Goal: Navigation & Orientation: Find specific page/section

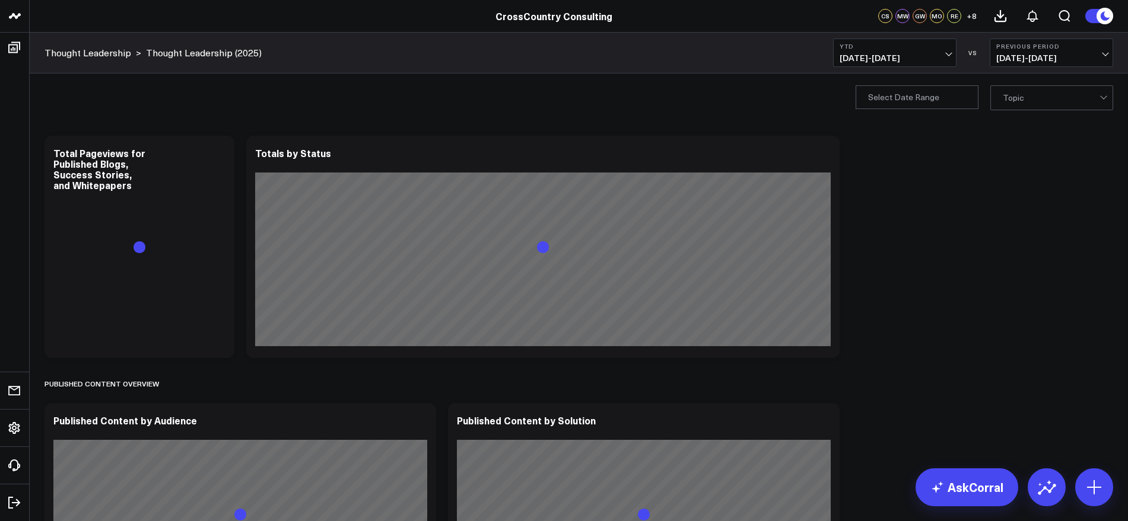
click at [951, 47] on button "YTD 01/01/25 - 08/14/25" at bounding box center [894, 53] width 123 height 28
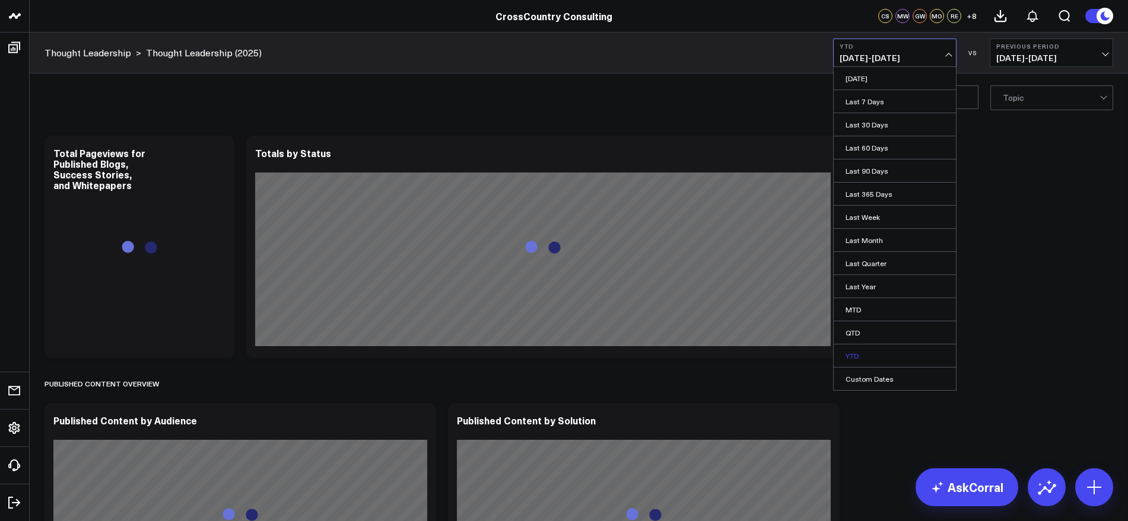
click at [865, 348] on link "YTD" at bounding box center [894, 356] width 122 height 23
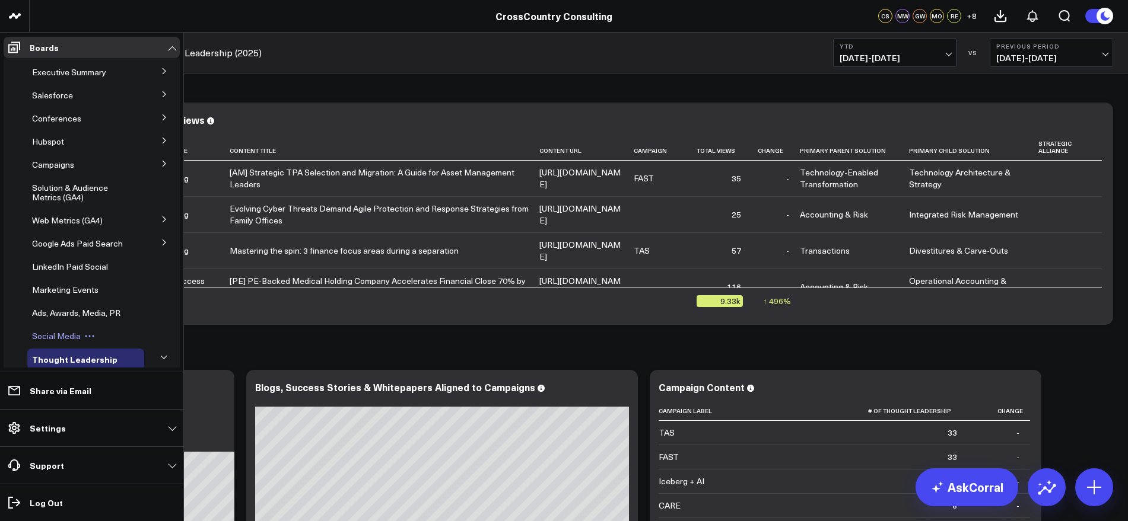
click at [64, 342] on span "Social Media" at bounding box center [56, 335] width 49 height 11
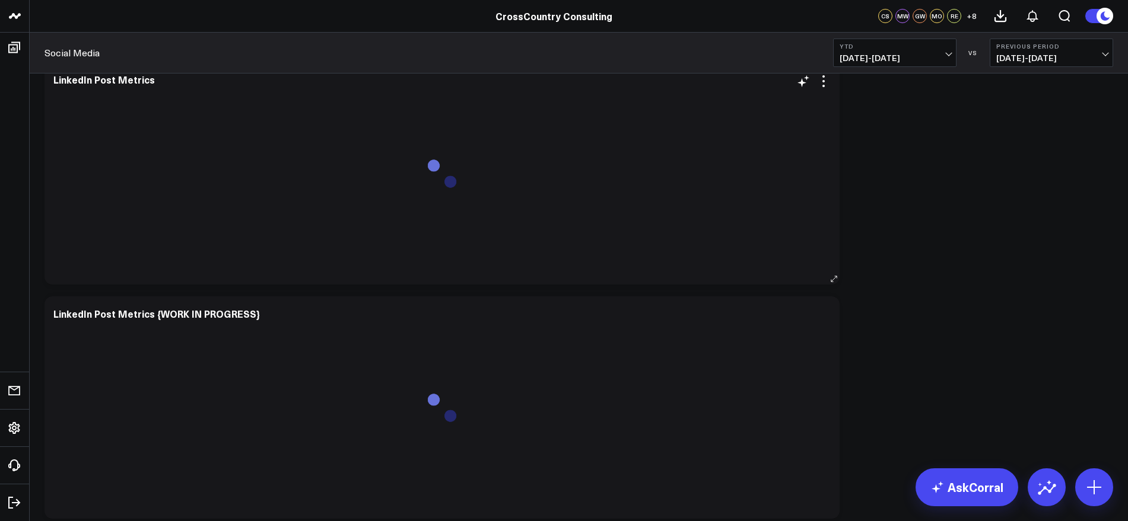
scroll to position [445, 0]
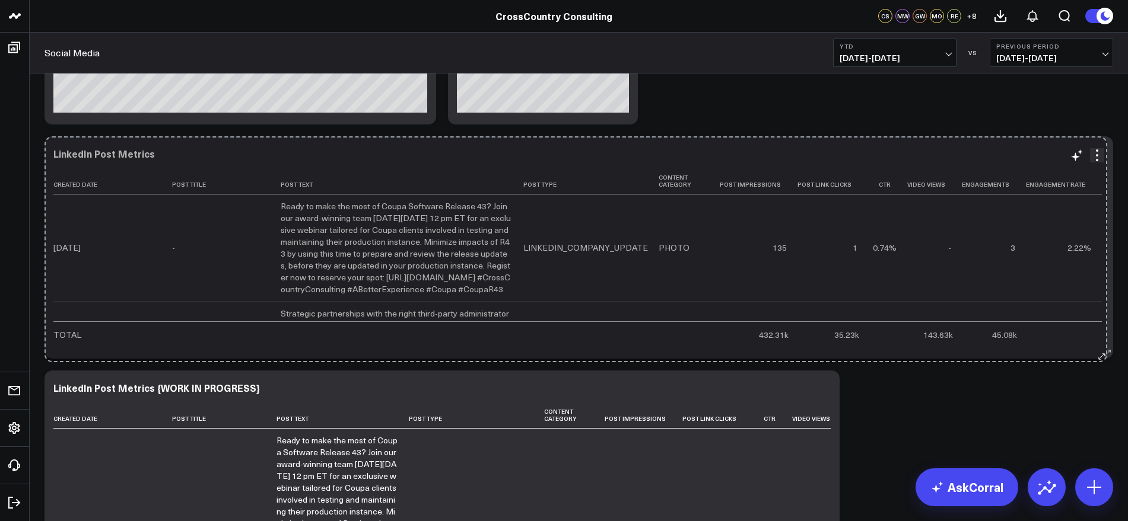
drag, startPoint x: 832, startPoint y: 351, endPoint x: 1100, endPoint y: 355, distance: 267.5
click at [1100, 355] on div "LinkedIn Post Metrics Created Date Post Title Post Text Post Type Content Categ…" at bounding box center [578, 247] width 1068 height 222
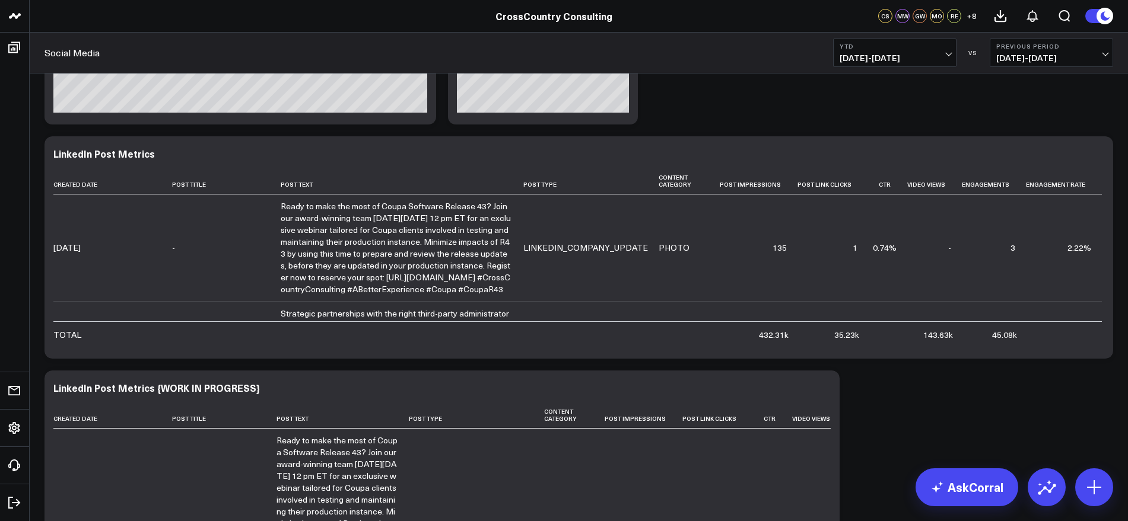
scroll to position [593, 0]
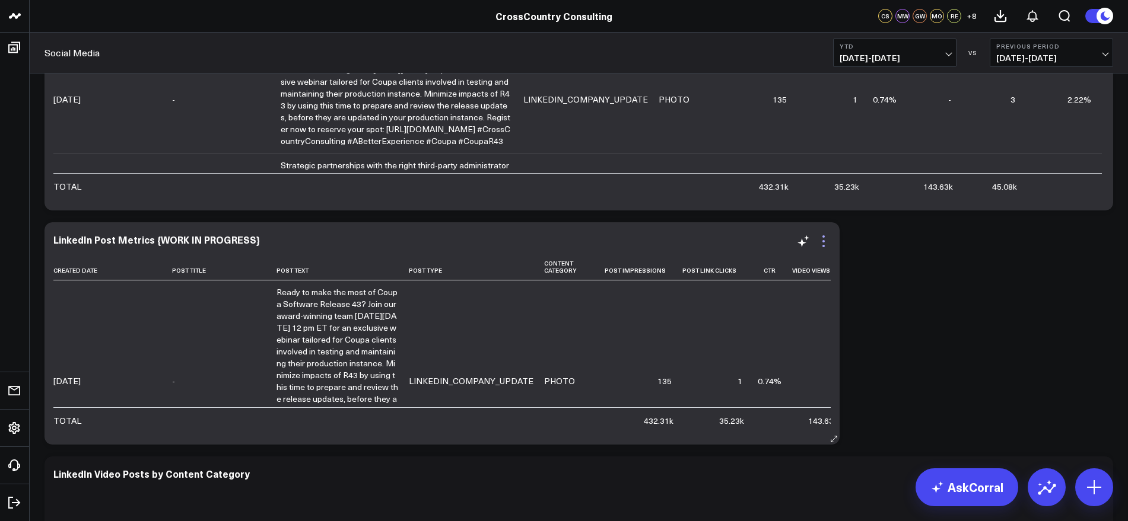
click at [824, 242] on icon at bounding box center [823, 241] width 14 height 14
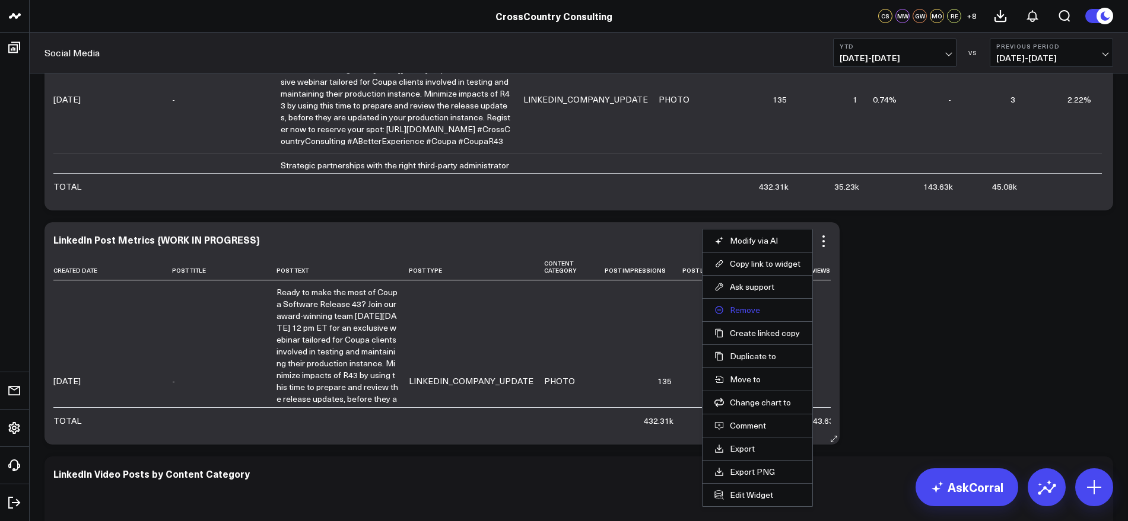
click at [771, 305] on button "Remove" at bounding box center [757, 310] width 86 height 11
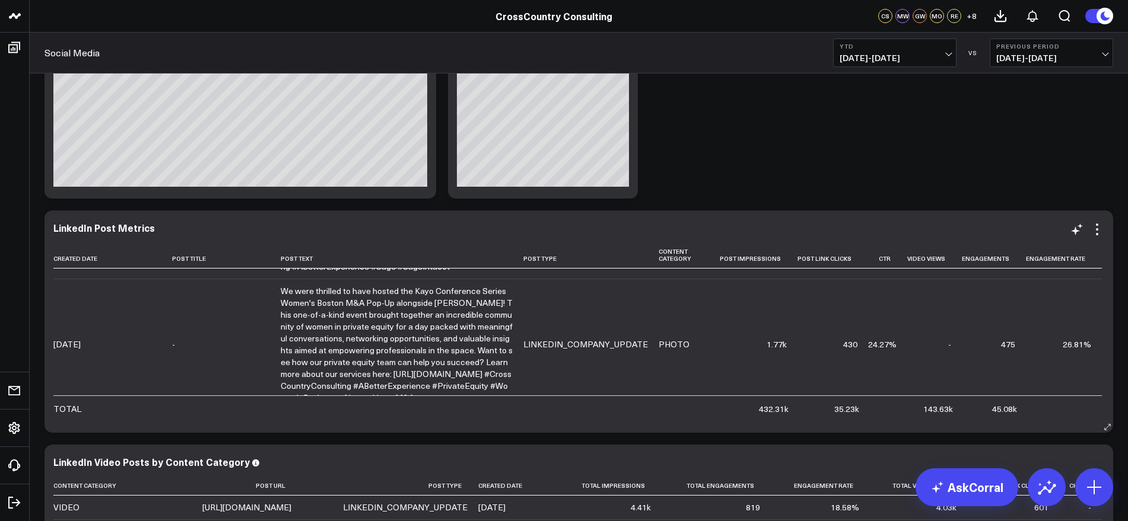
scroll to position [741, 0]
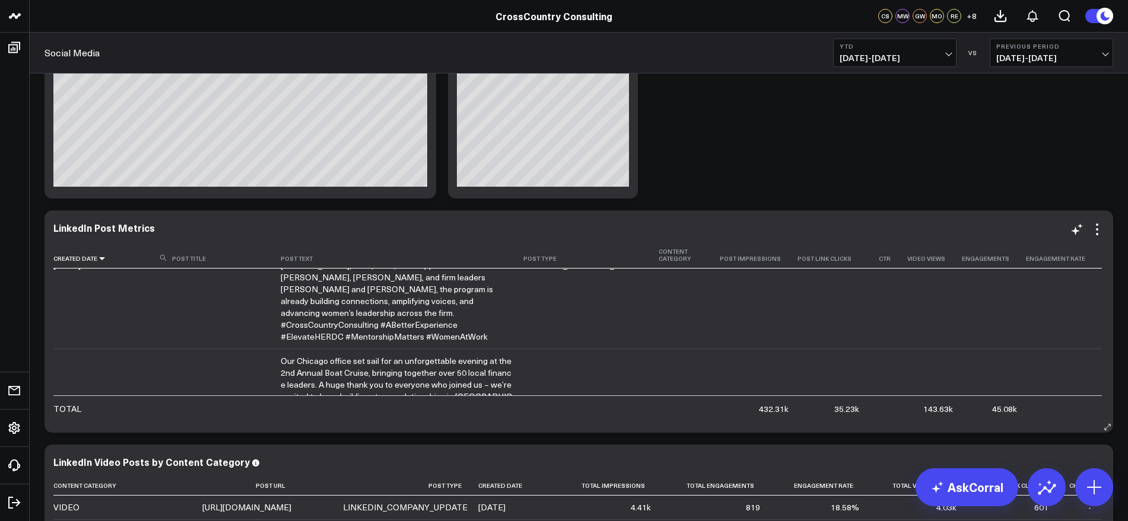
click at [101, 258] on icon at bounding box center [101, 258] width 9 height 7
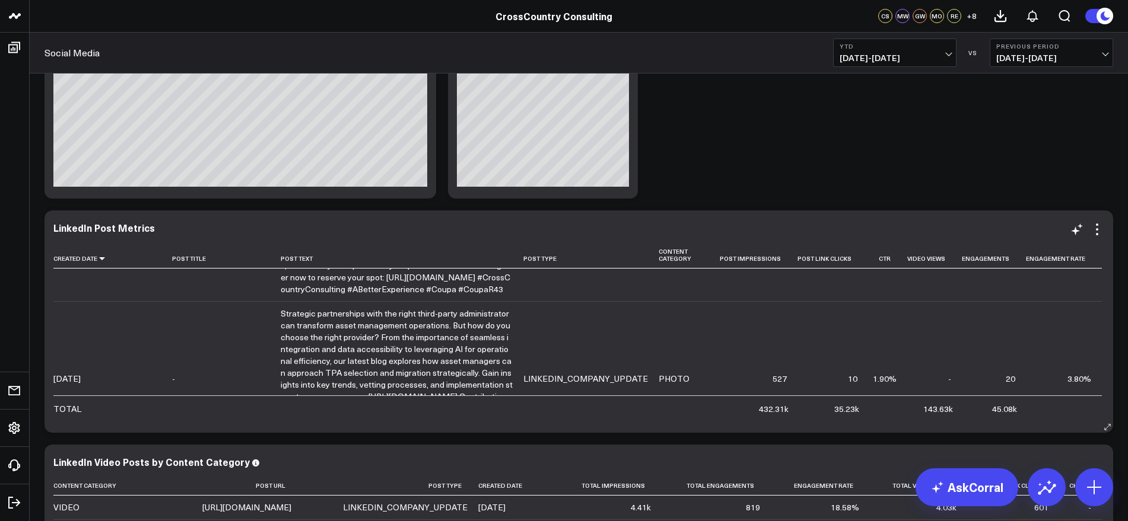
scroll to position [0, 0]
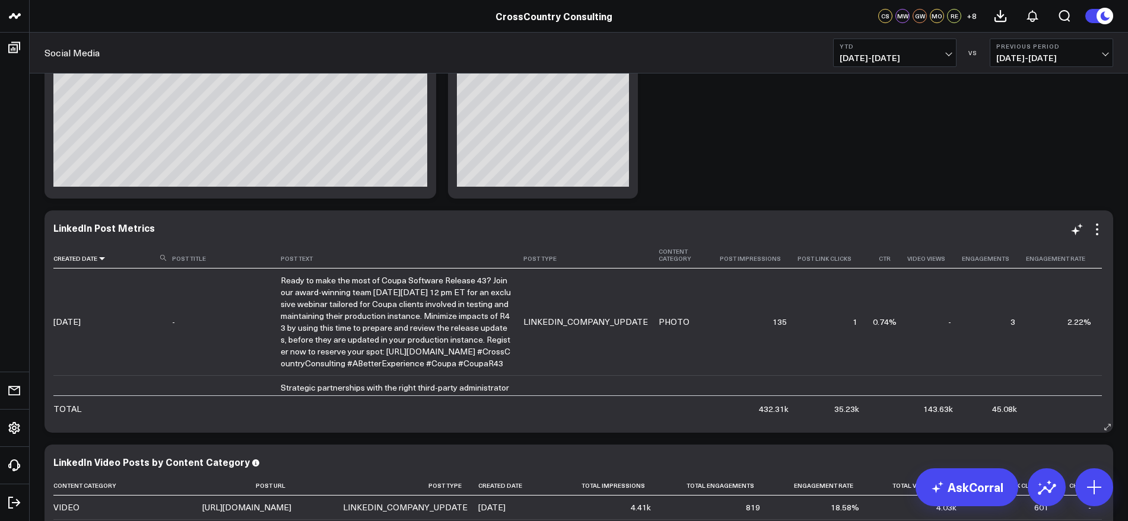
click at [100, 259] on icon at bounding box center [101, 258] width 9 height 7
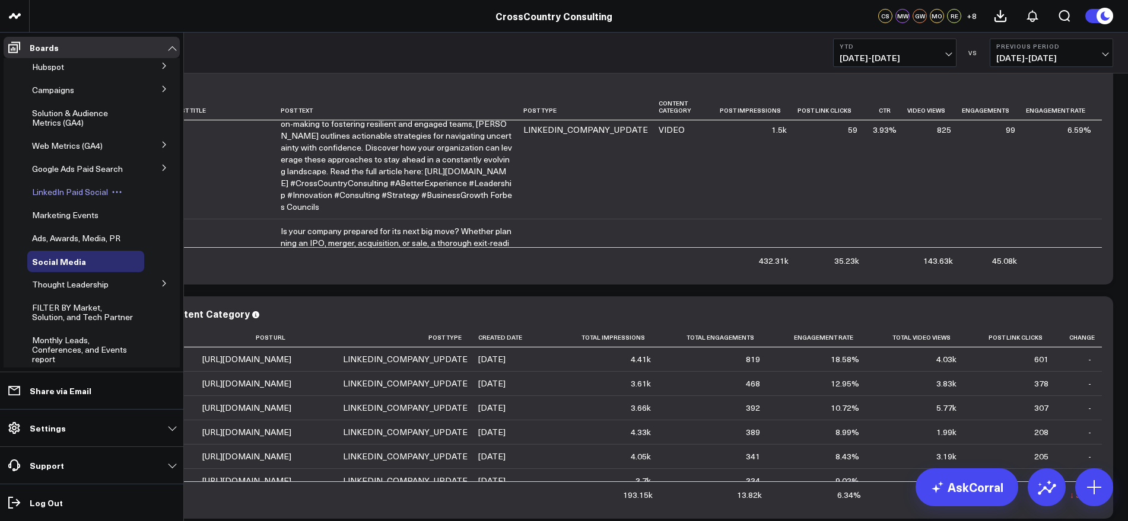
scroll to position [148, 0]
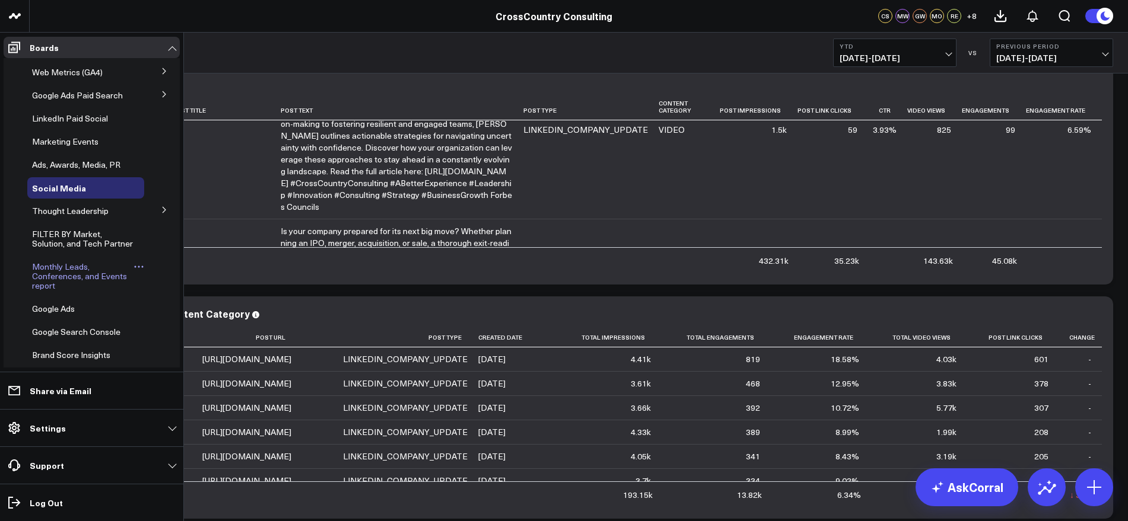
click at [73, 290] on span "Monthly Leads, Conferences, and Events report" at bounding box center [79, 276] width 95 height 30
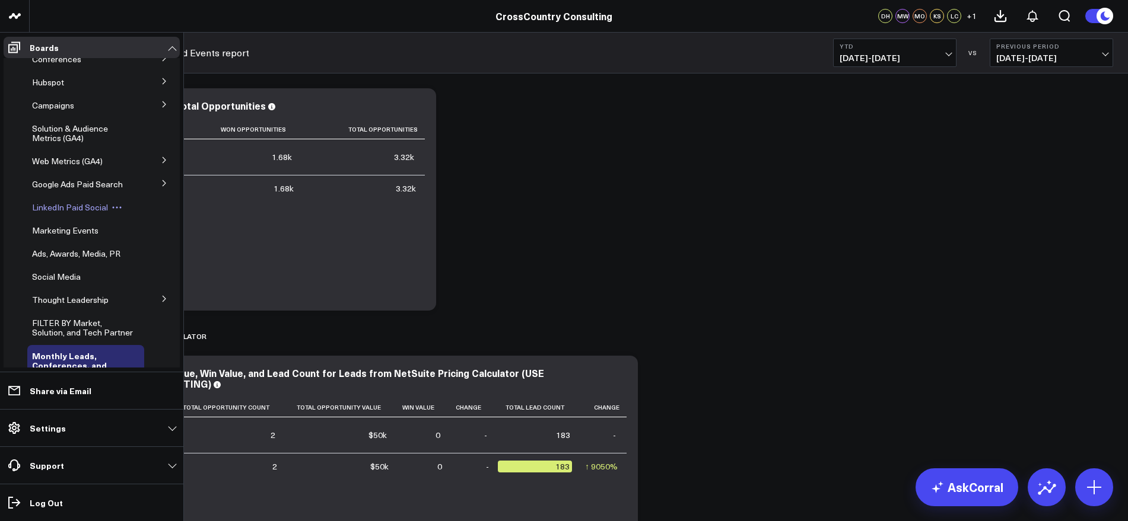
scroll to position [148, 0]
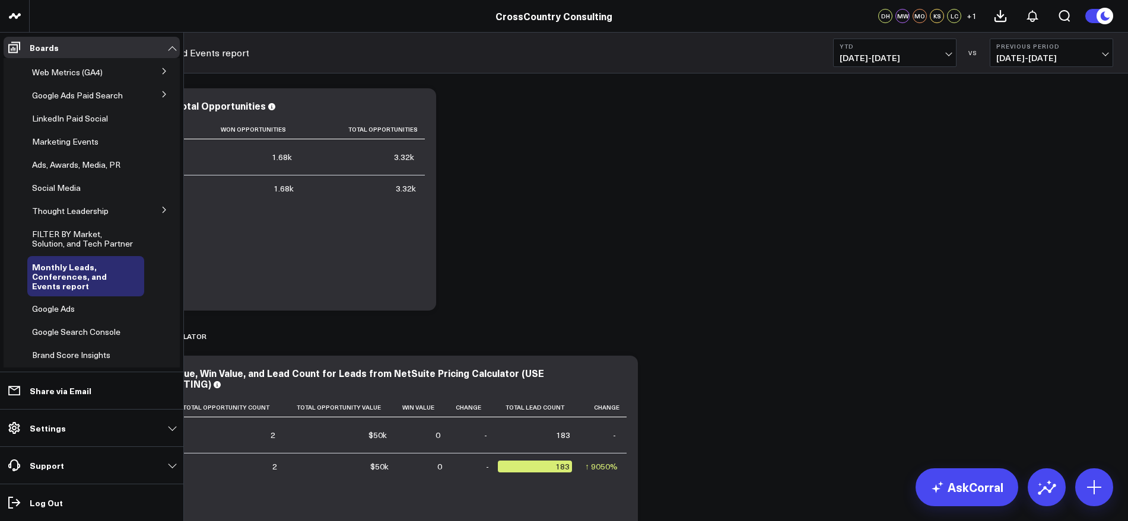
click at [151, 218] on button at bounding box center [164, 209] width 31 height 18
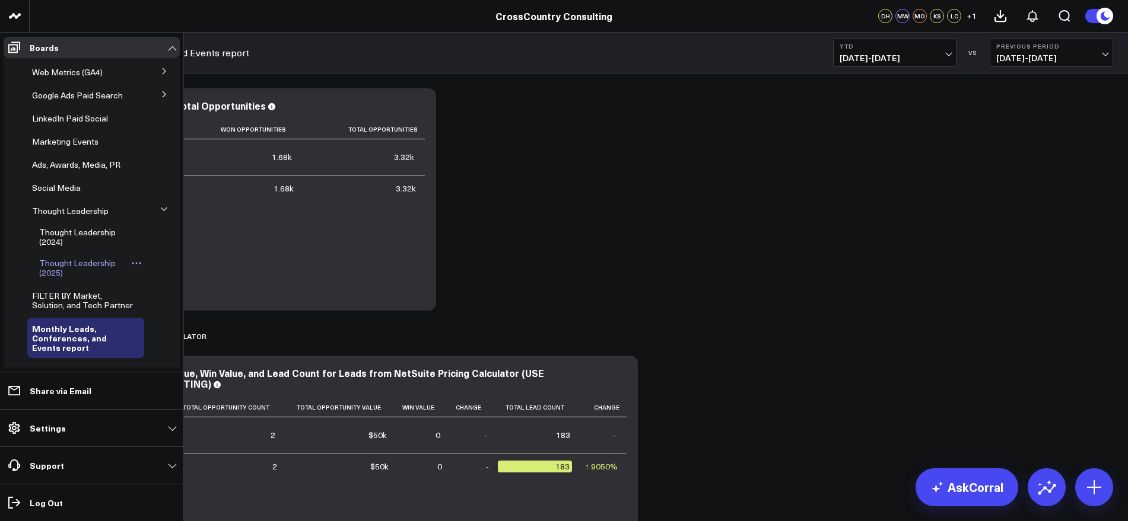
click at [72, 276] on span "Thought Leadership (2025)" at bounding box center [77, 267] width 77 height 21
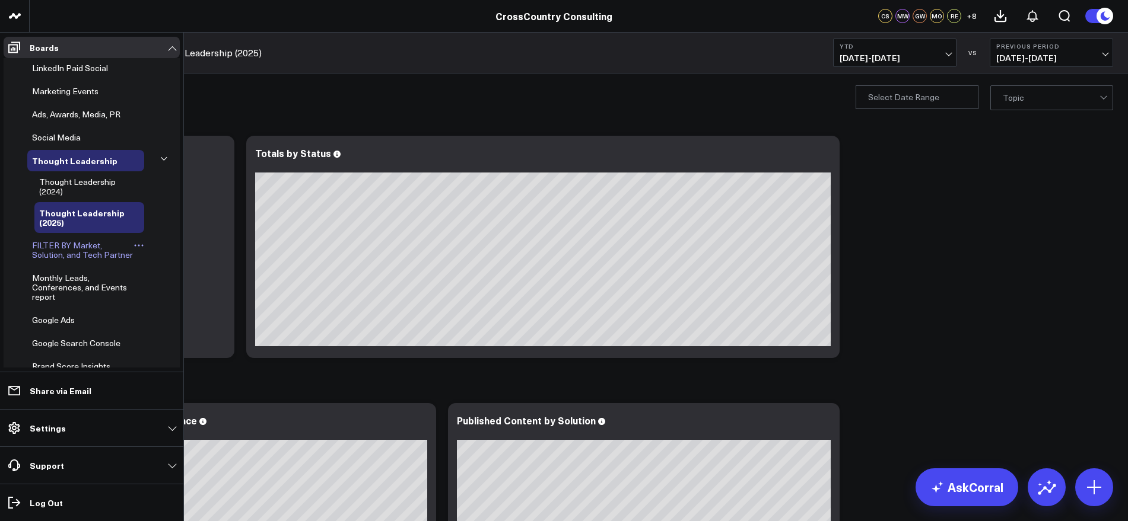
scroll to position [269, 0]
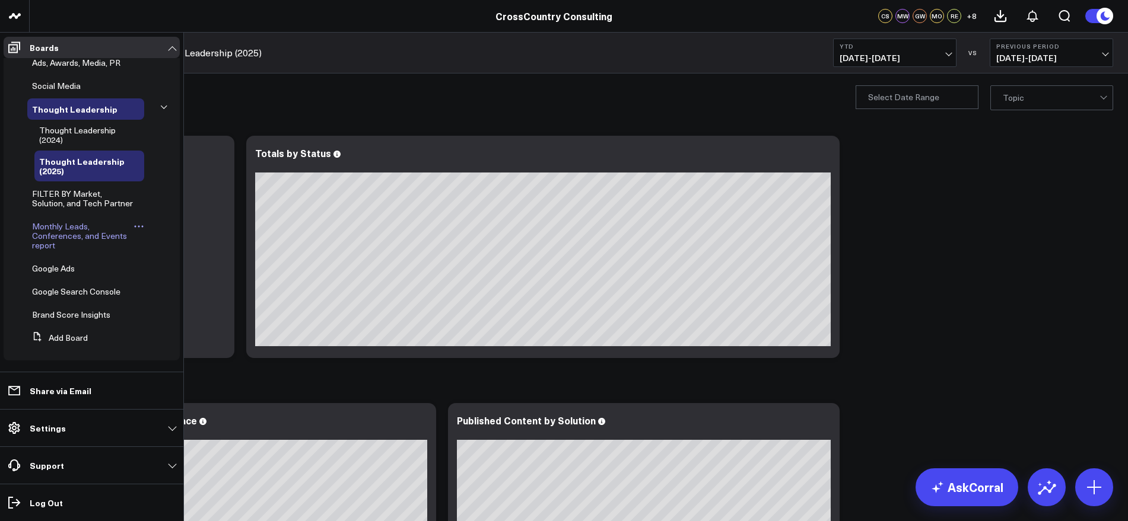
click at [82, 231] on span "Monthly Leads, Conferences, and Events report" at bounding box center [79, 236] width 95 height 30
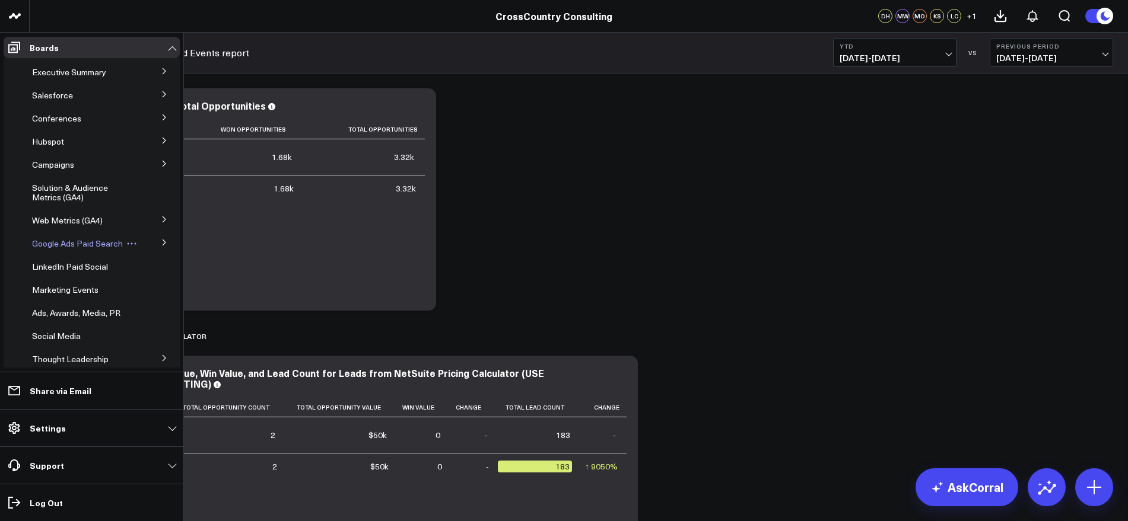
scroll to position [208, 0]
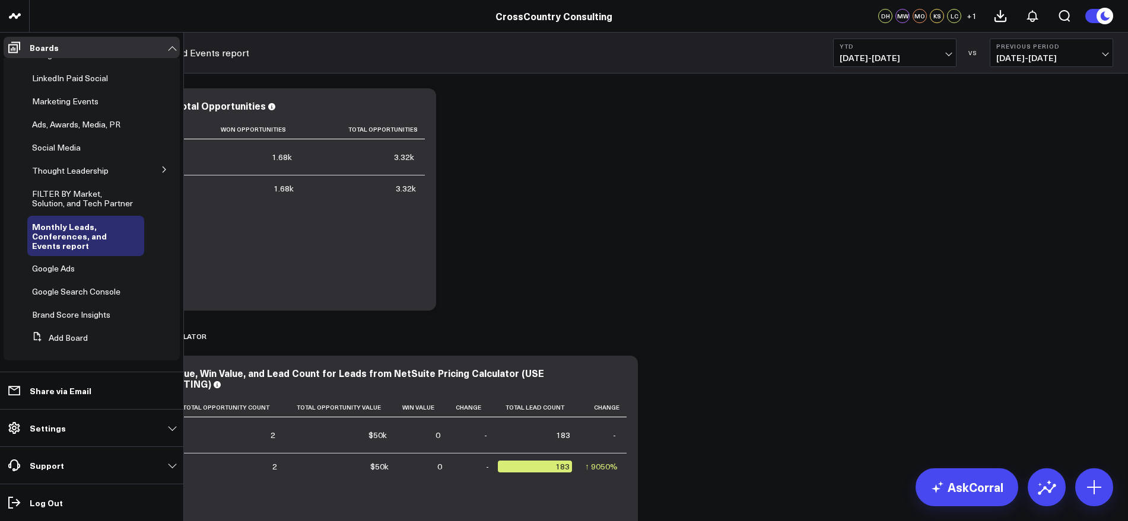
click at [159, 165] on button at bounding box center [164, 169] width 31 height 18
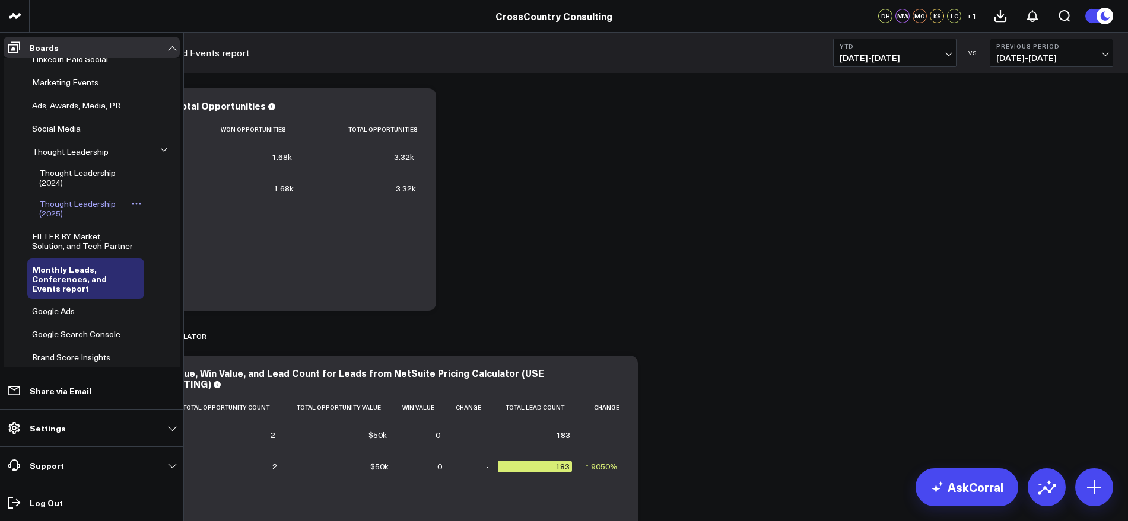
click at [107, 217] on span "Thought Leadership (2025)" at bounding box center [77, 208] width 77 height 21
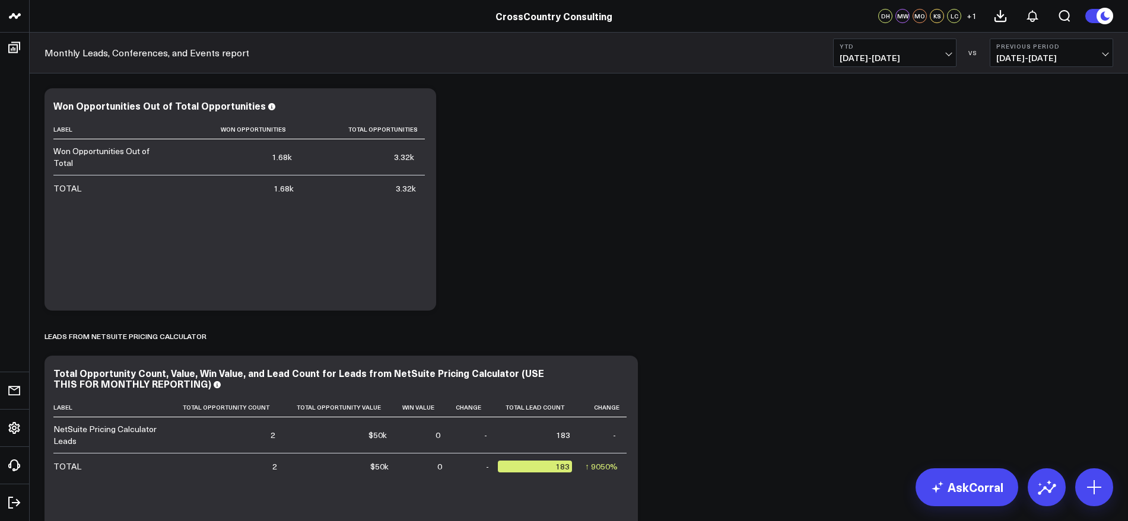
scroll to position [0, 0]
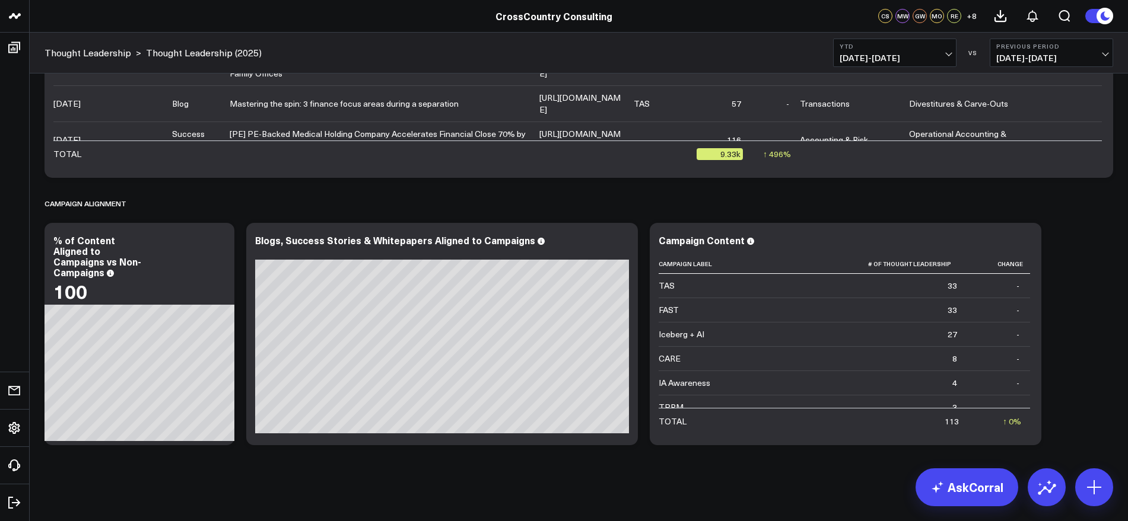
scroll to position [2535, 0]
